Goal: Task Accomplishment & Management: Manage account settings

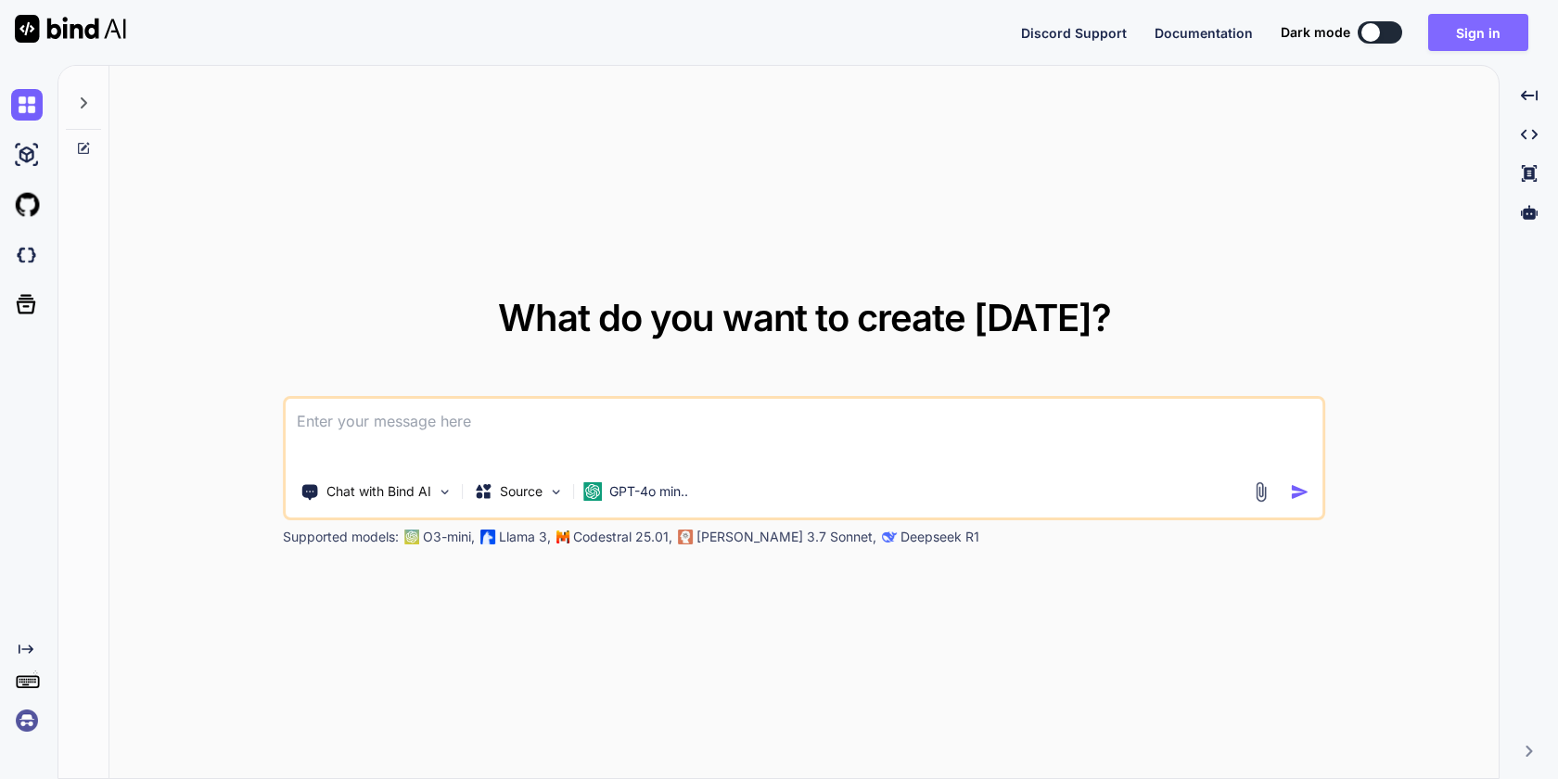
click at [1480, 40] on button "Sign in" at bounding box center [1478, 32] width 100 height 37
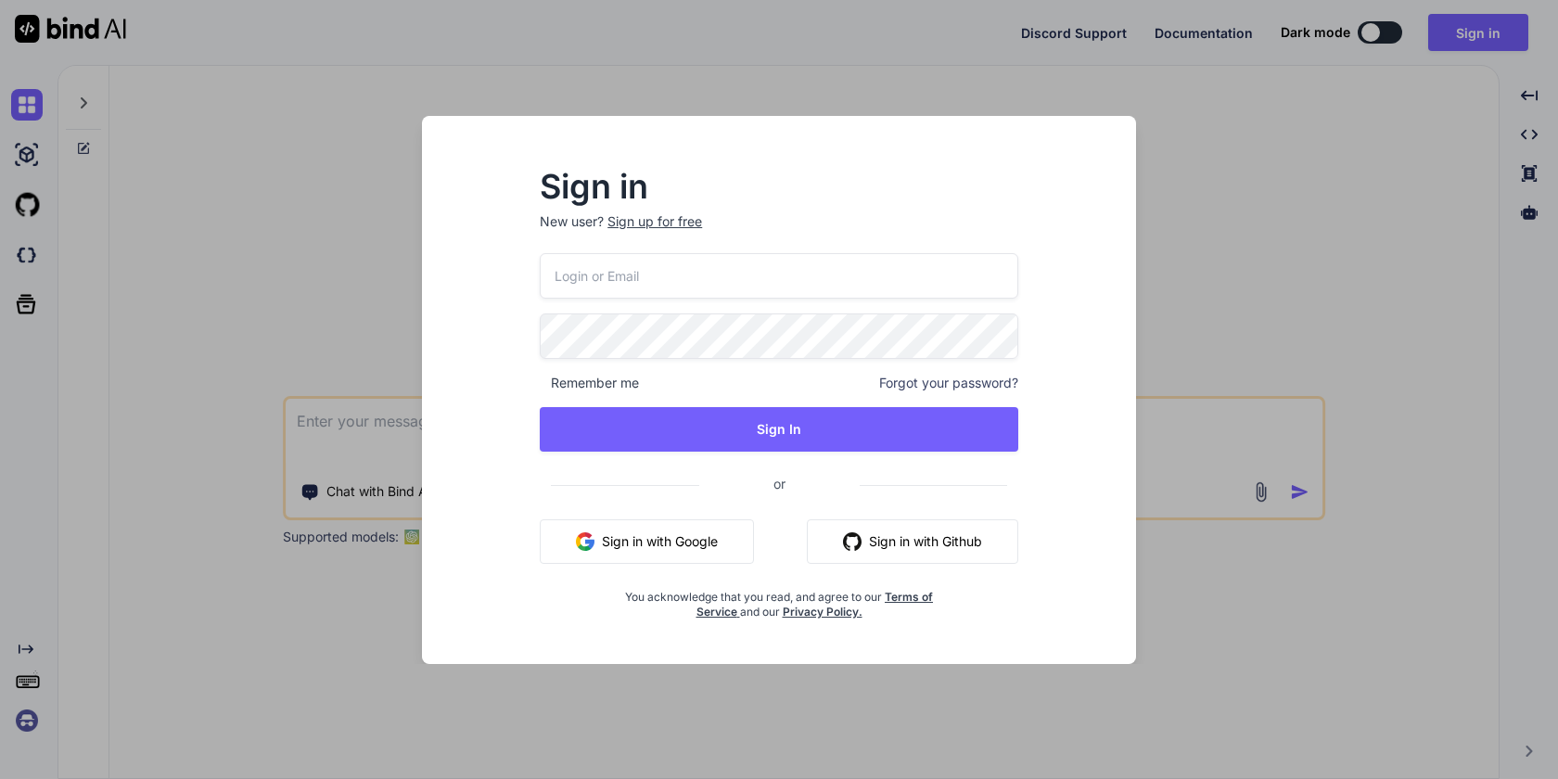
click at [741, 292] on input "email" at bounding box center [779, 275] width 479 height 45
paste input "We’re showing the selector version to all users. If a user is not on the Scale …"
type input "We’re showing the selector version to all users. If a user is not on the Scale …"
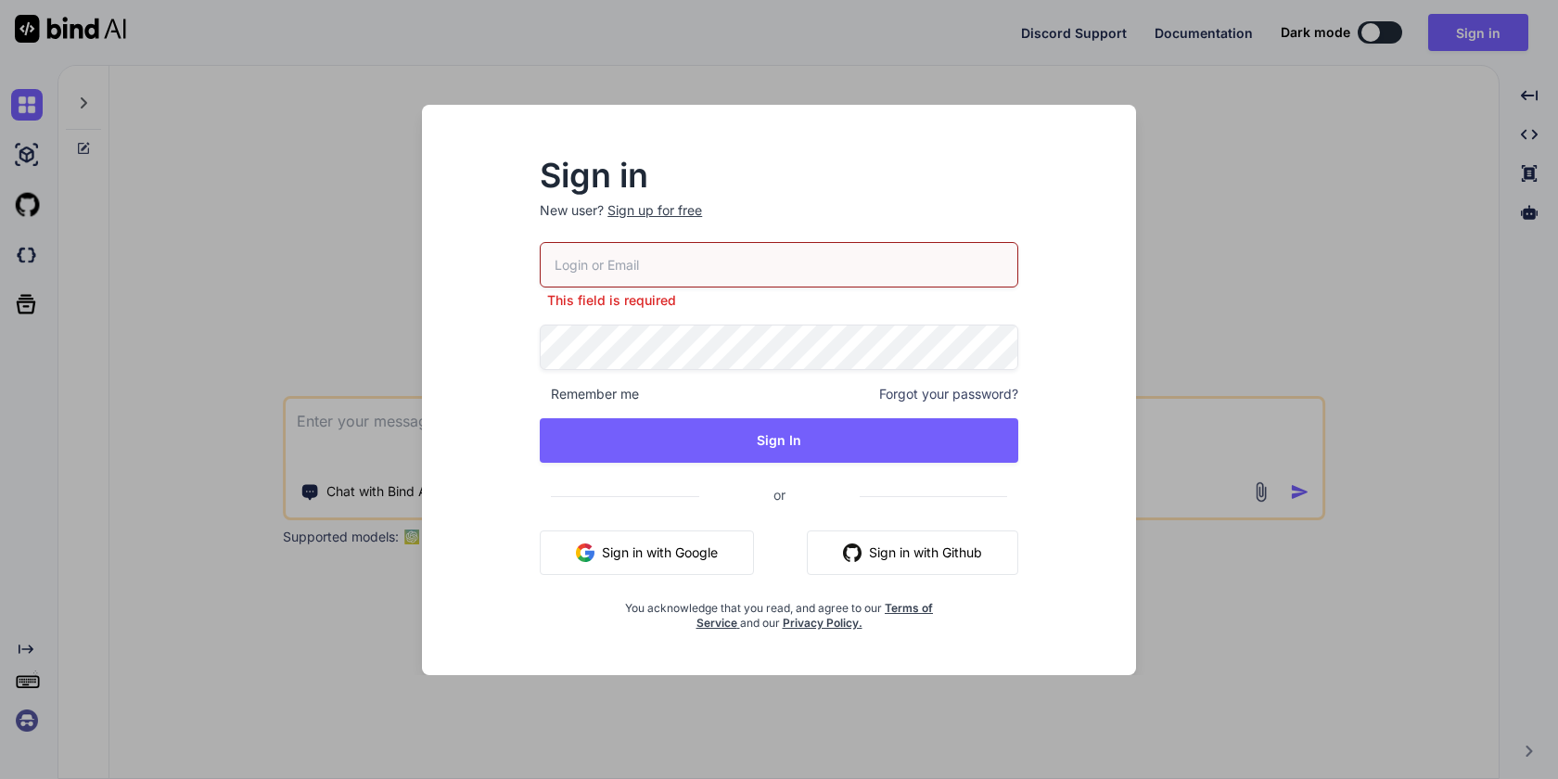
paste input "[EMAIL_ADDRESS][DOMAIN_NAME]"
type input "[EMAIL_ADDRESS][DOMAIN_NAME]"
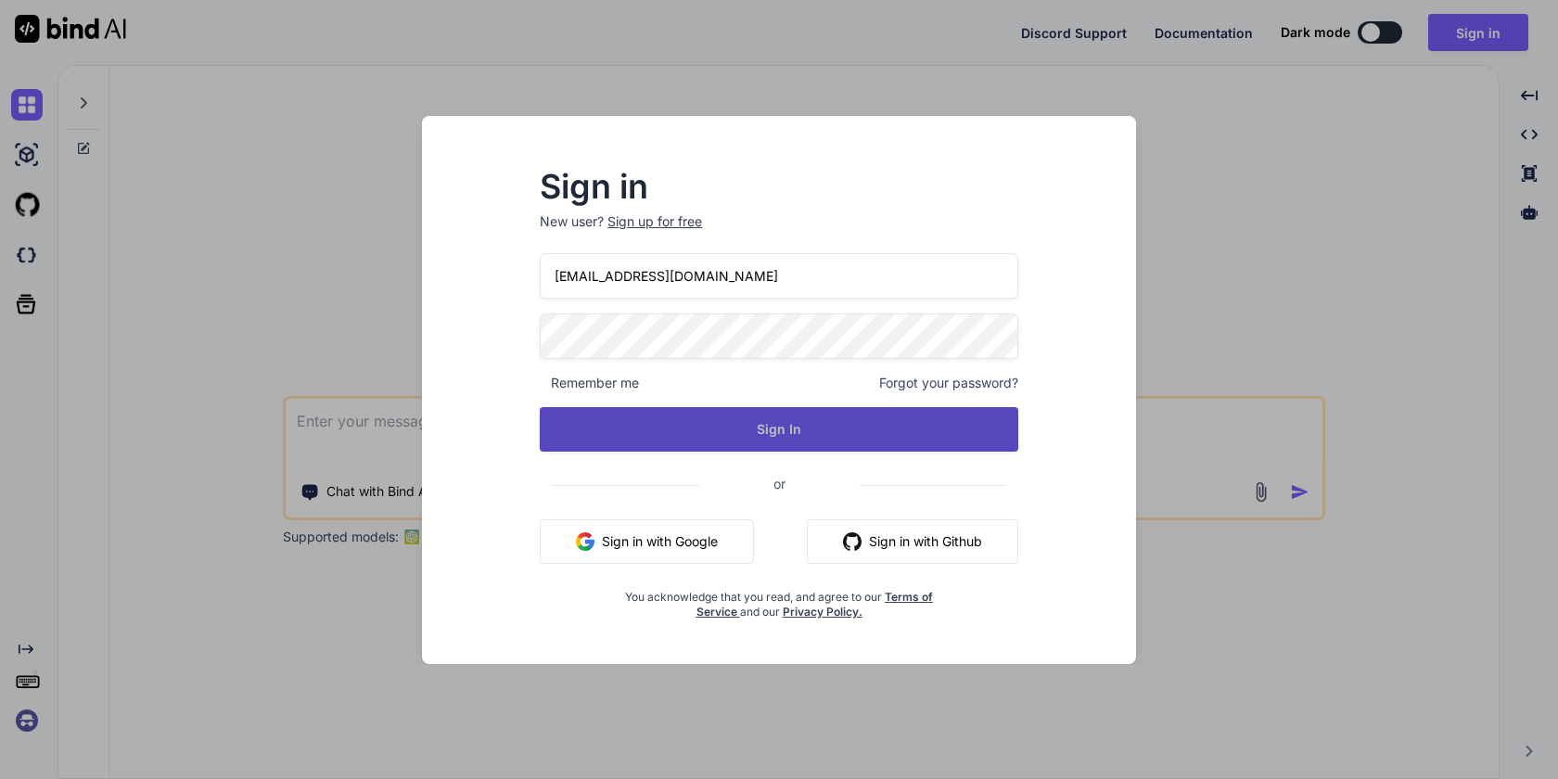
click at [774, 428] on button "Sign In" at bounding box center [779, 429] width 479 height 45
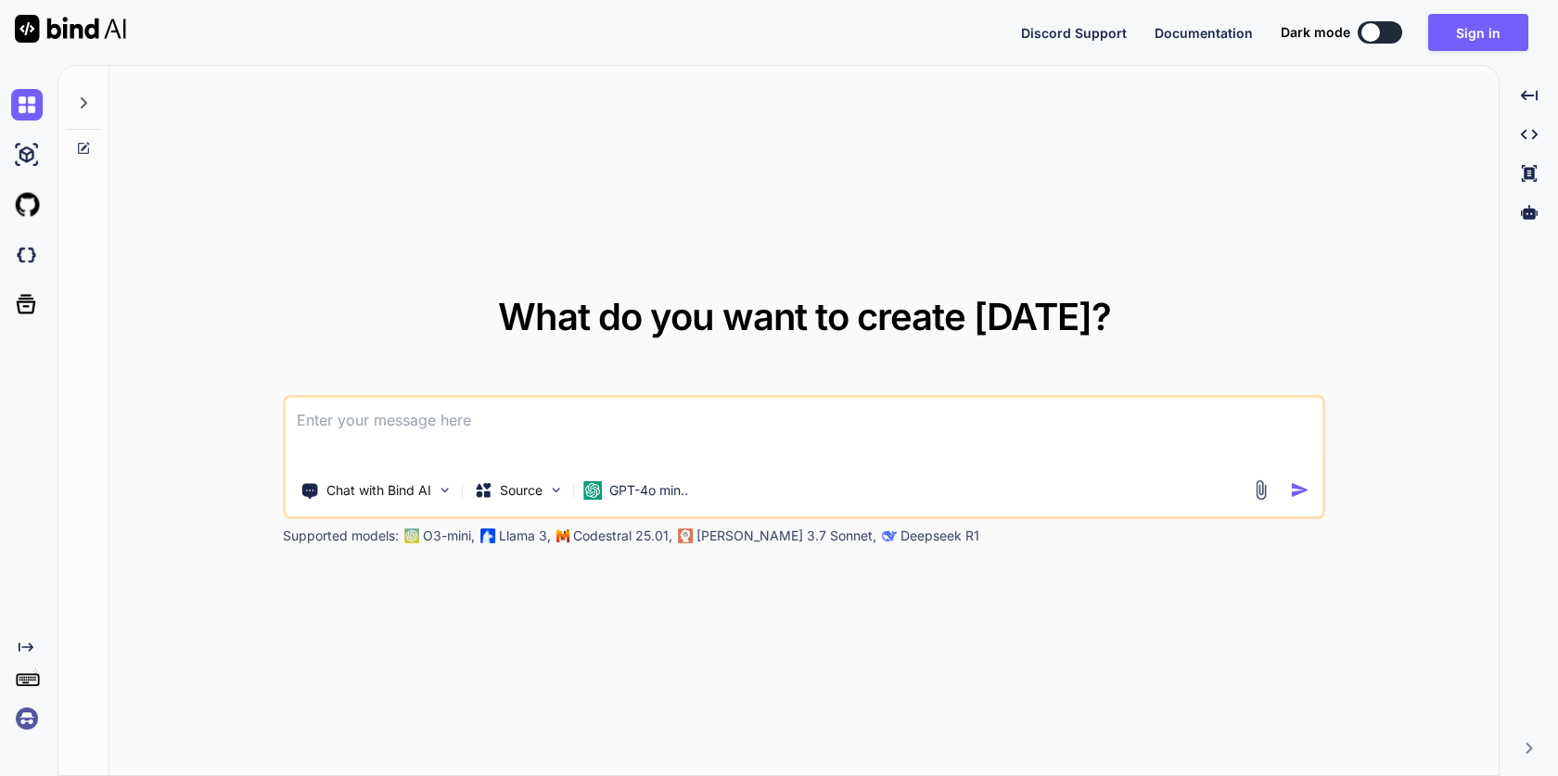
click at [25, 720] on img at bounding box center [27, 719] width 32 height 32
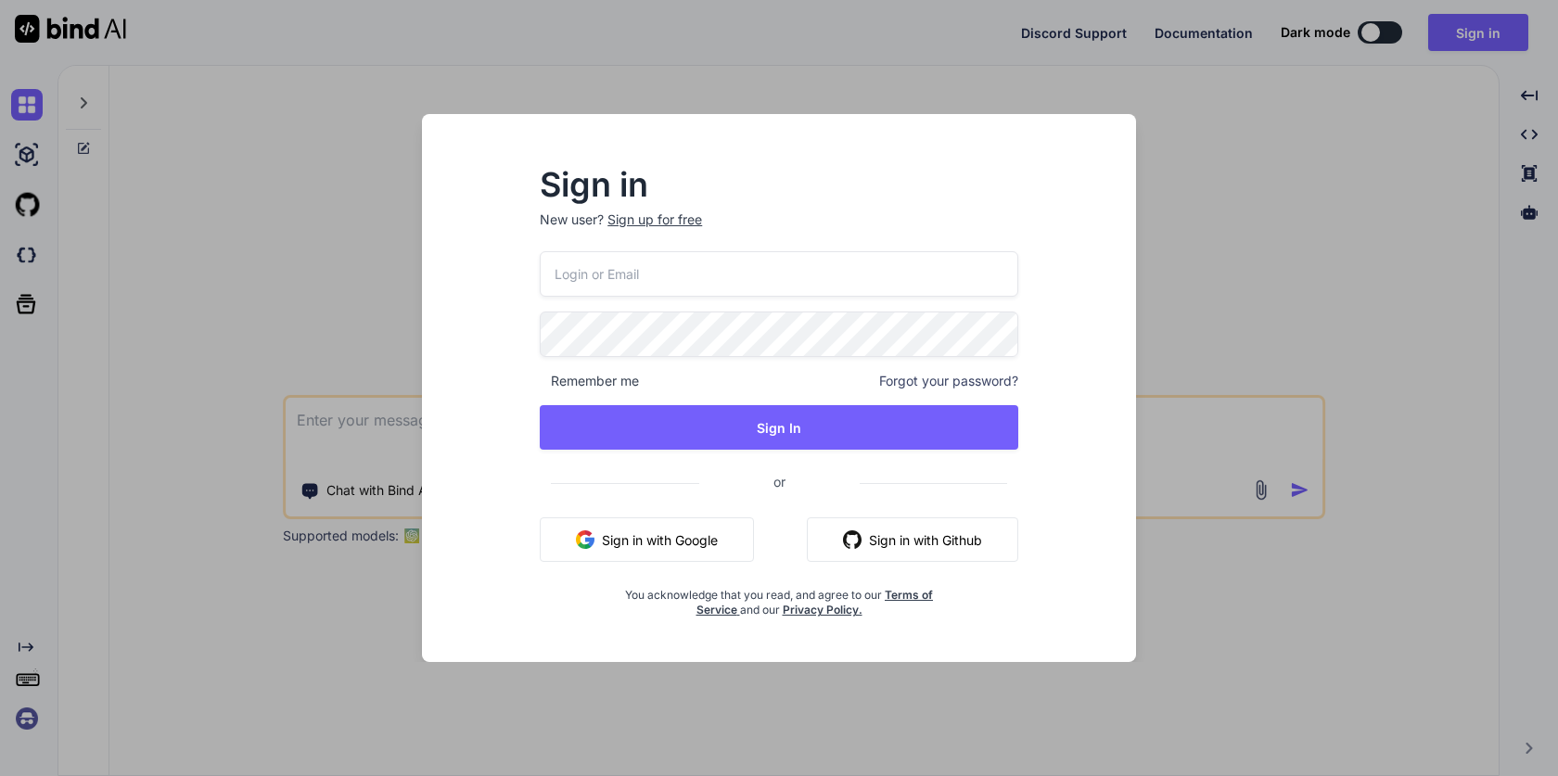
click at [662, 277] on input "email" at bounding box center [779, 273] width 479 height 45
paste input "[EMAIL_ADDRESS][DOMAIN_NAME]"
type input "[EMAIL_ADDRESS][DOMAIN_NAME]"
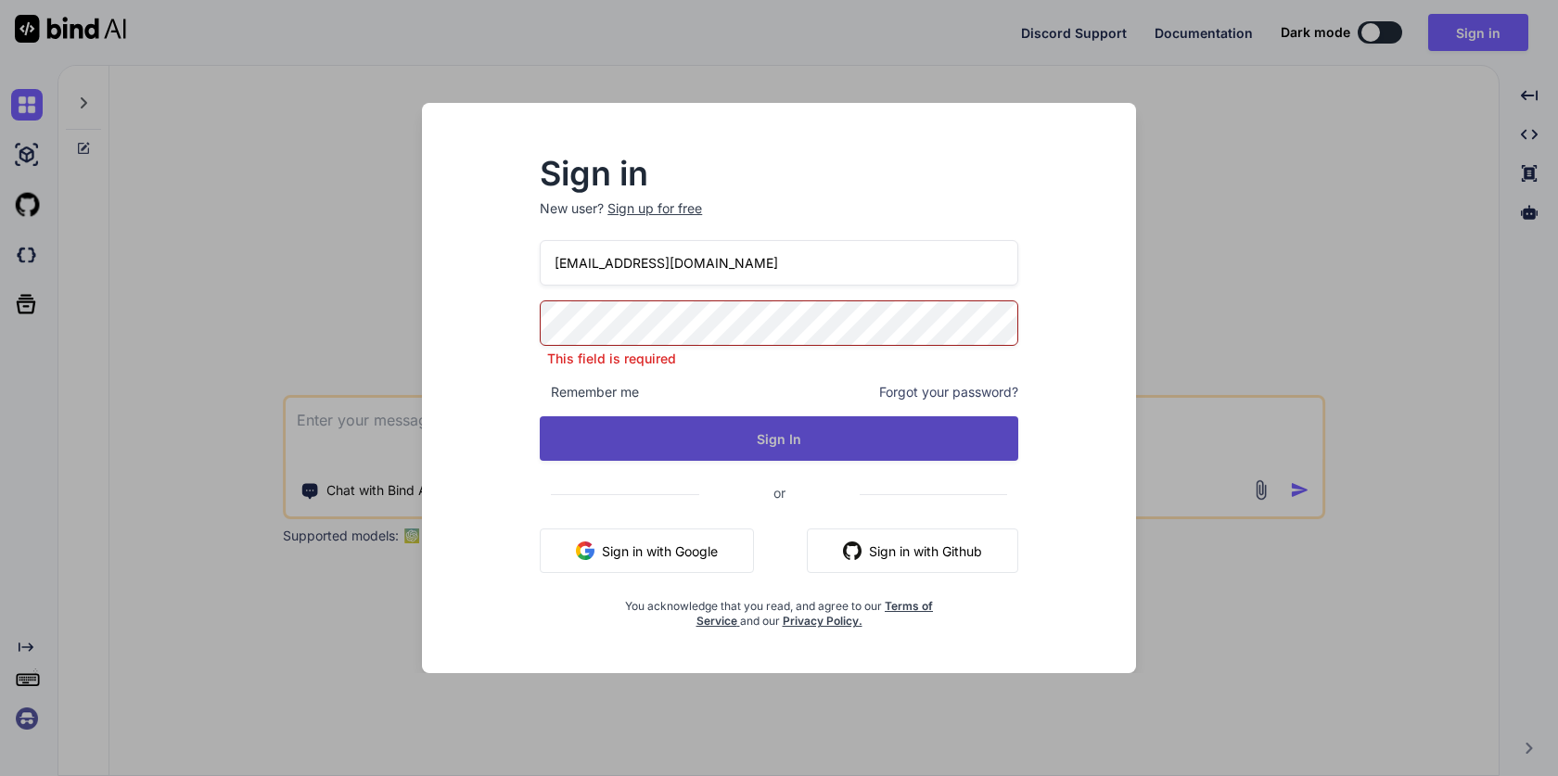
click at [771, 437] on button "Sign In" at bounding box center [779, 438] width 479 height 45
